Goal: Information Seeking & Learning: Learn about a topic

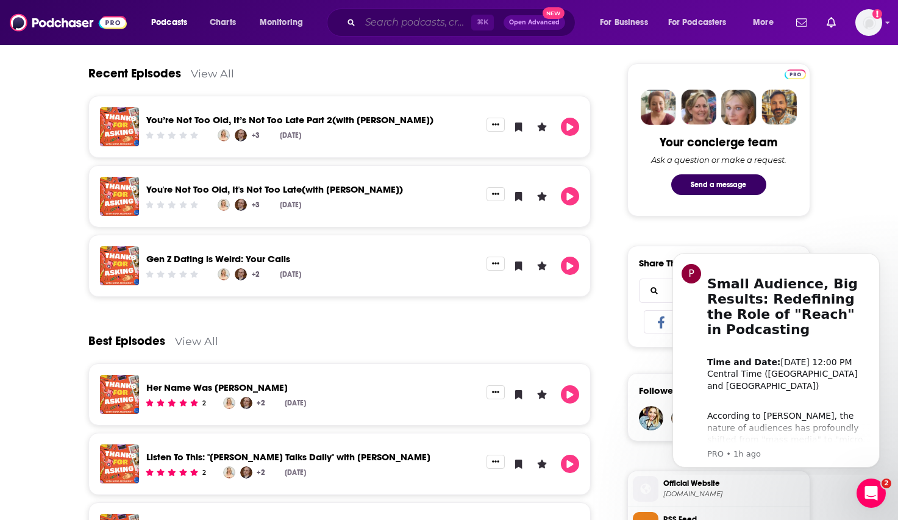
click at [394, 21] on input "Search podcasts, credits, & more..." at bounding box center [415, 23] width 111 height 20
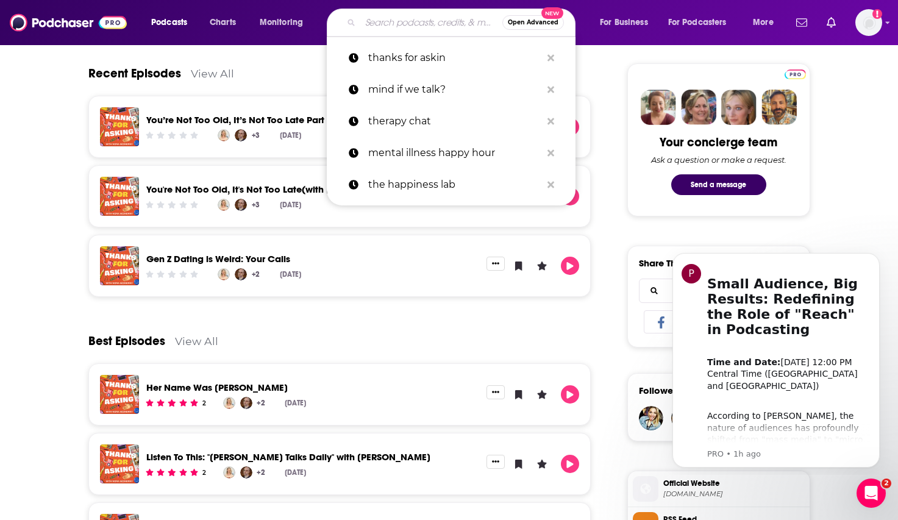
paste input "psychology unplugged"
type input "psychology unplugged"
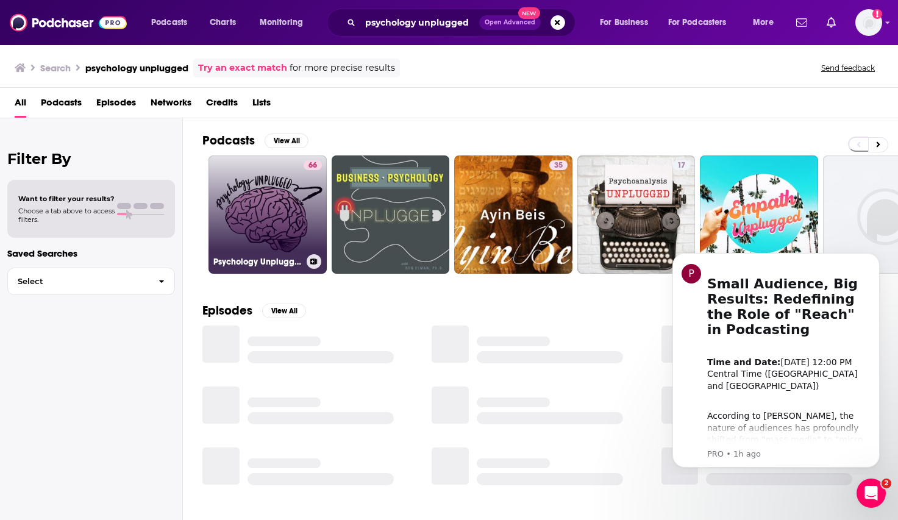
click at [288, 197] on link "66 Psychology Unplugged" at bounding box center [267, 214] width 118 height 118
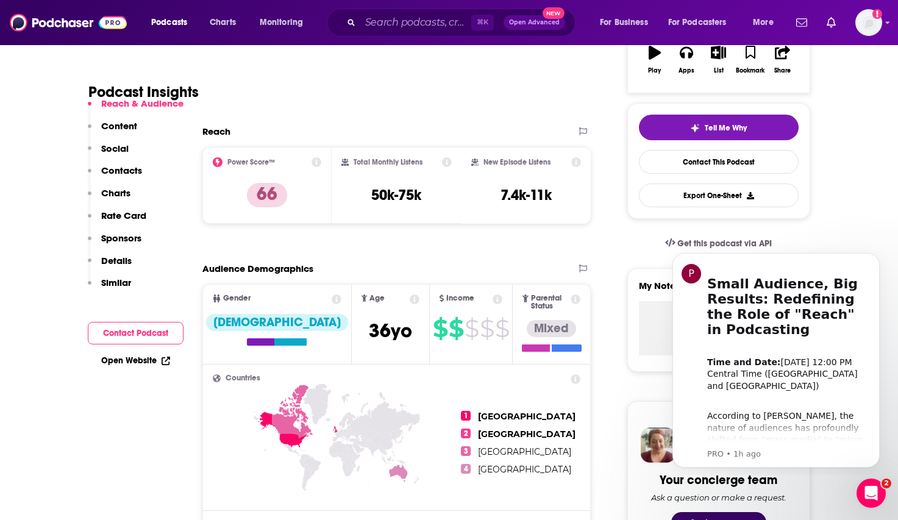
scroll to position [218, 0]
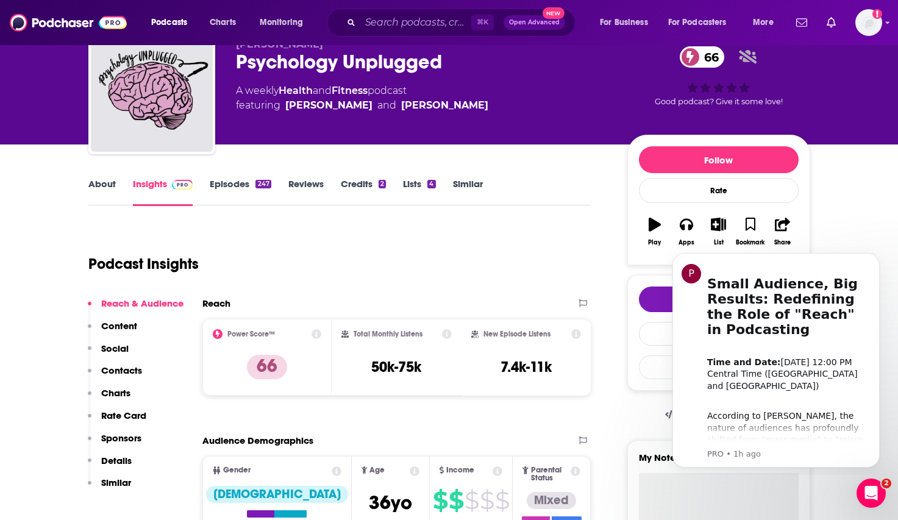
scroll to position [0, 0]
